Goal: Book appointment/travel/reservation

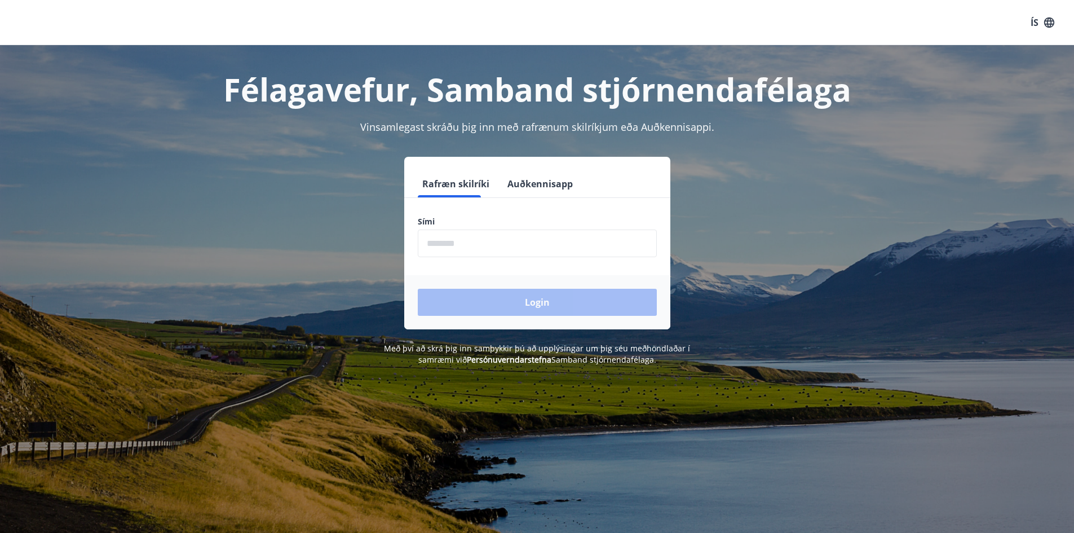
click at [468, 248] on input "phone" at bounding box center [537, 244] width 239 height 28
type input "********"
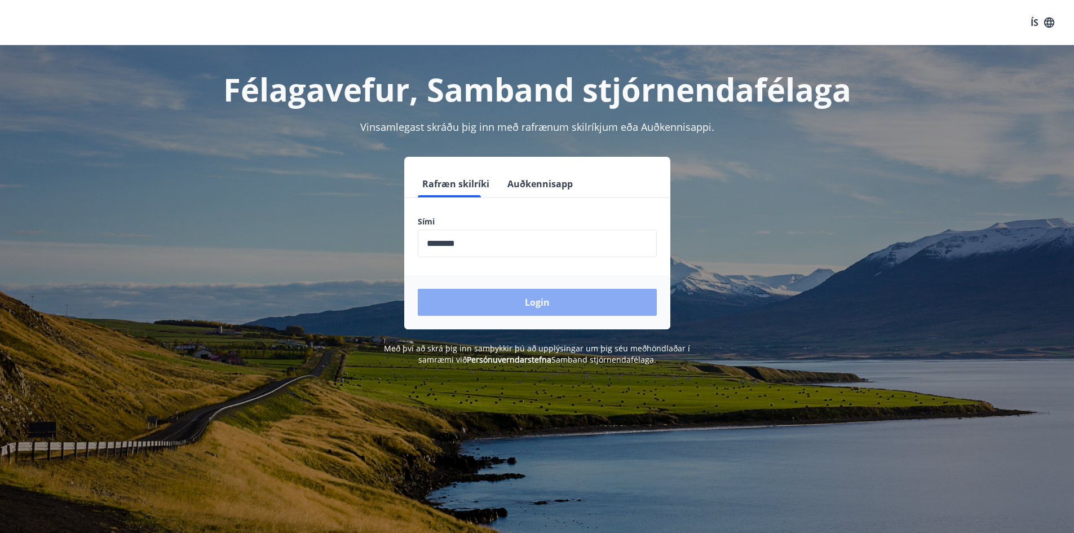
click at [534, 305] on button "Login" at bounding box center [537, 302] width 239 height 27
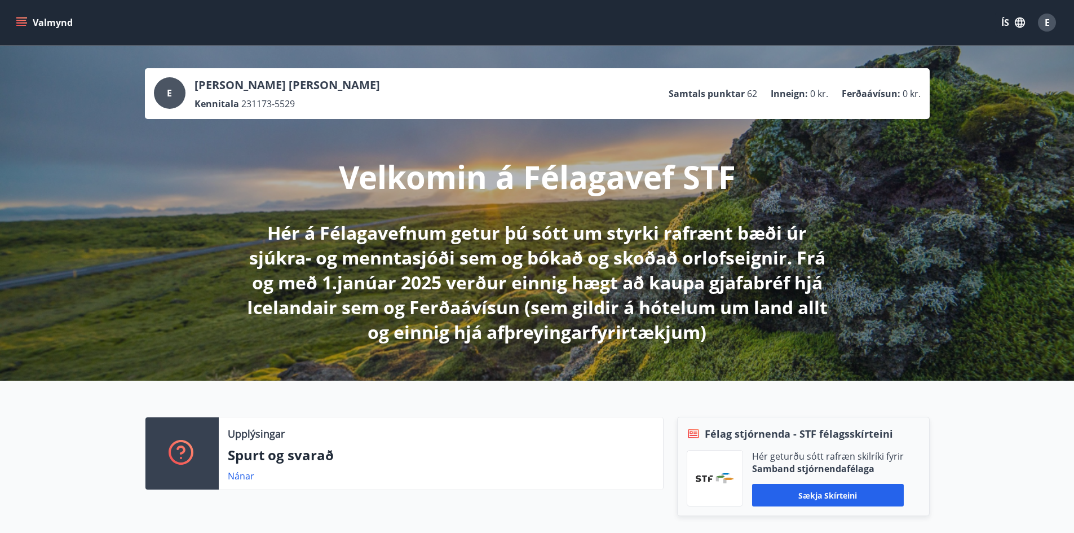
click at [16, 20] on icon "menu" at bounding box center [21, 22] width 11 height 11
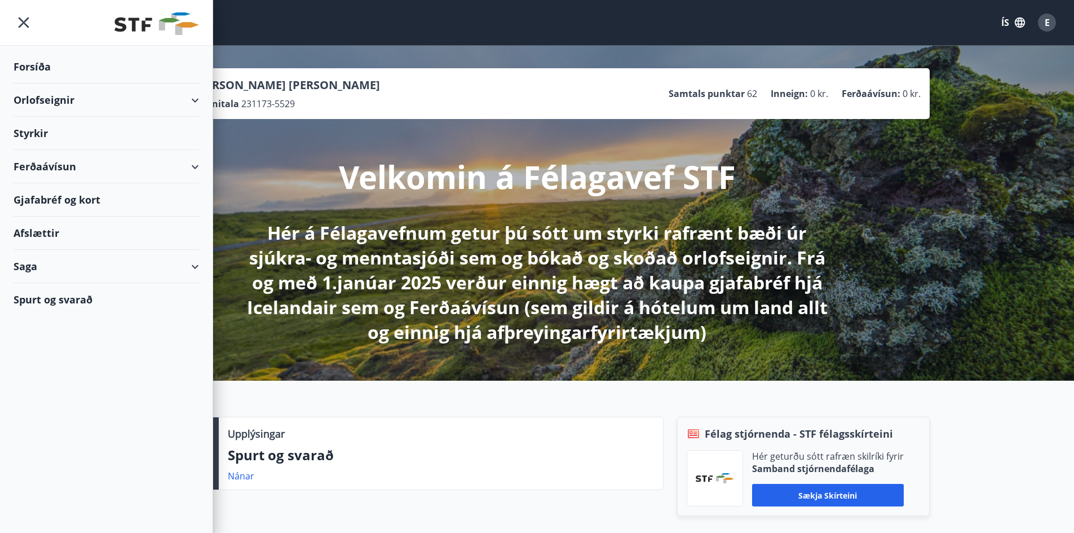
click at [49, 96] on div "Orlofseignir" at bounding box center [107, 99] width 186 height 33
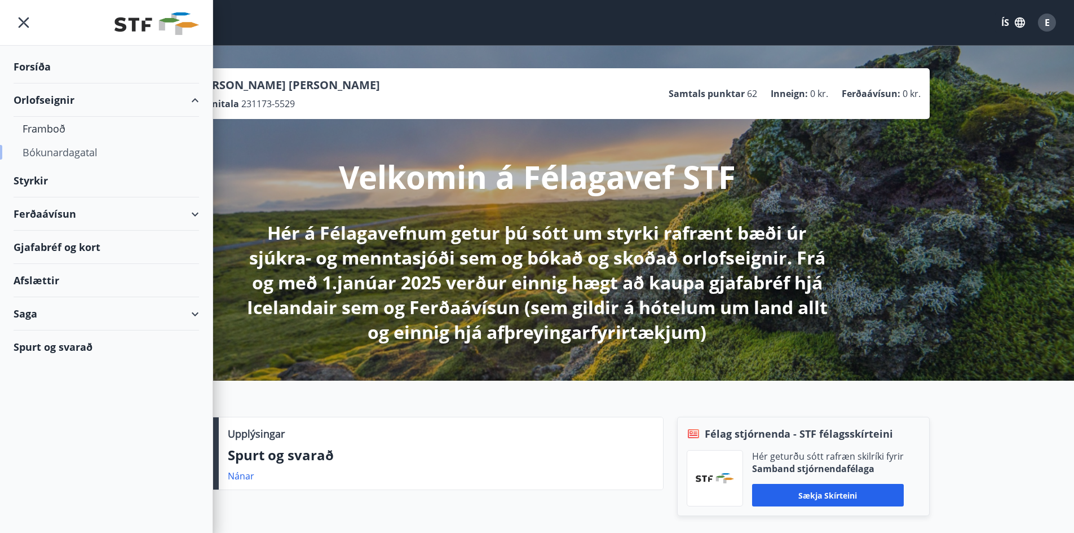
click at [54, 151] on div "Bókunardagatal" at bounding box center [106, 152] width 167 height 24
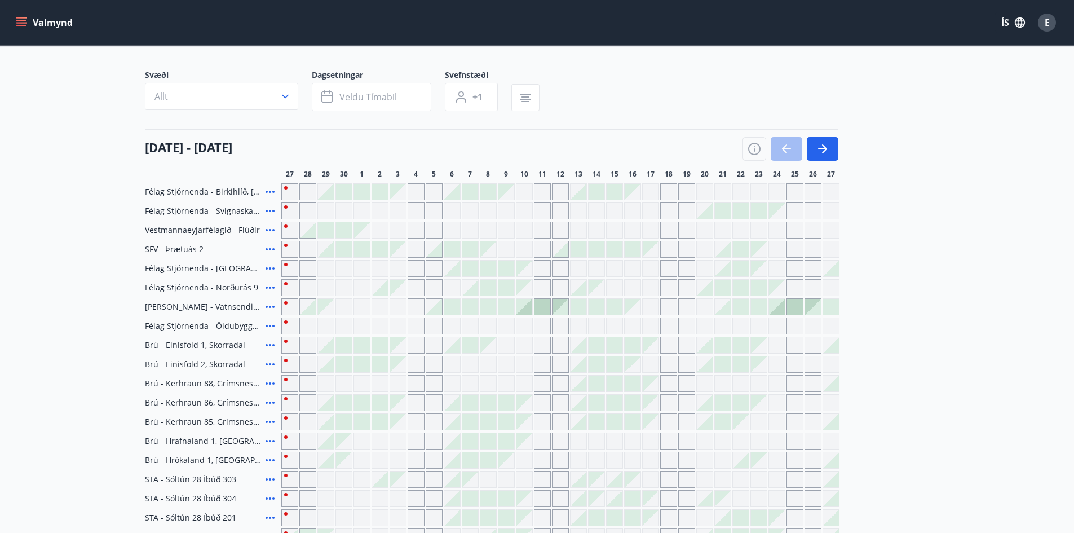
scroll to position [48, 0]
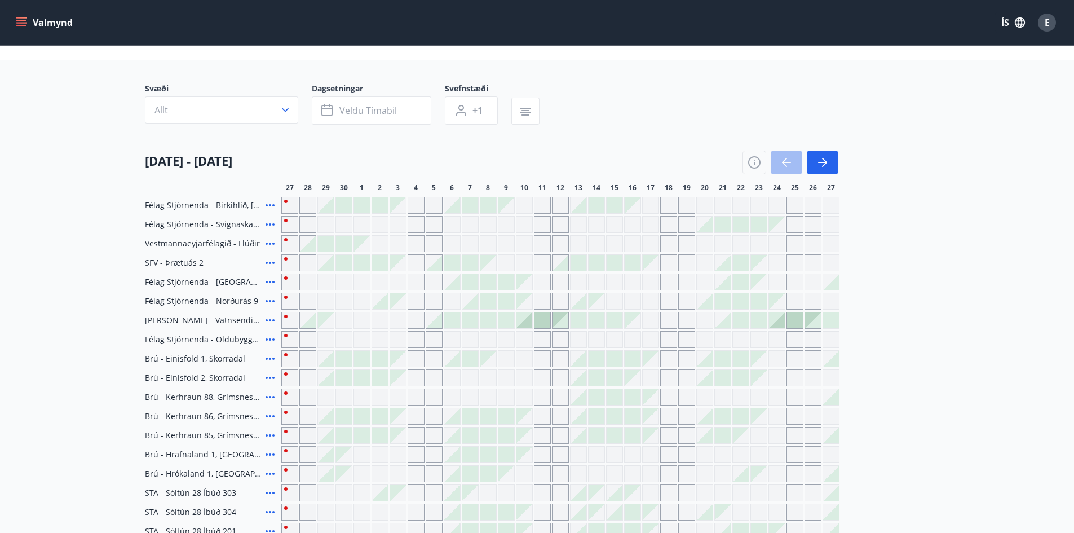
click at [813, 202] on div "Gráir dagar eru ekki bókanlegir" at bounding box center [813, 205] width 17 height 17
